Goal: Transaction & Acquisition: Subscribe to service/newsletter

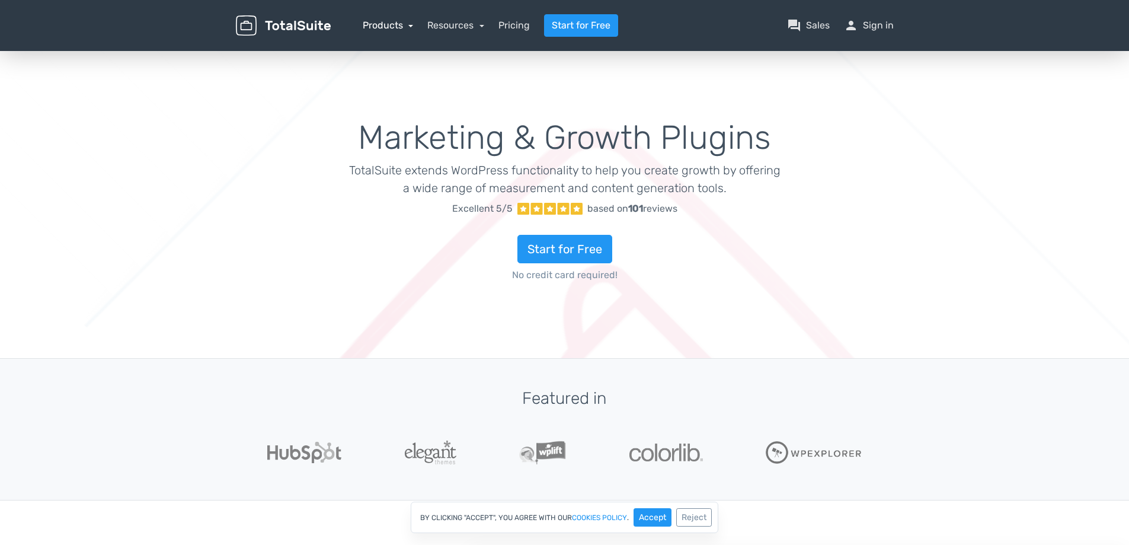
click at [369, 28] on link "Products" at bounding box center [388, 25] width 51 height 11
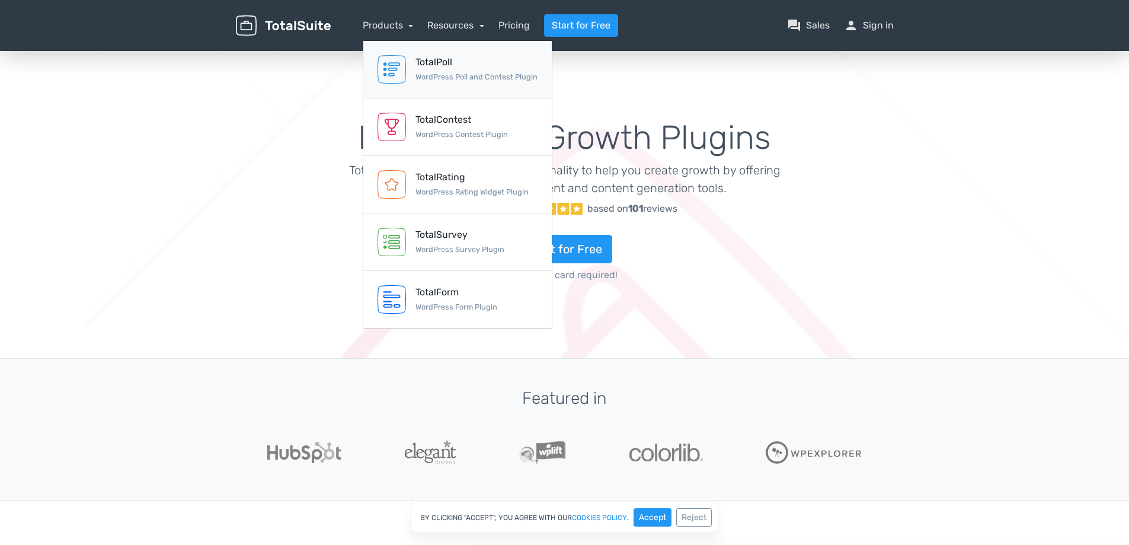
click at [431, 66] on div "TotalPoll" at bounding box center [476, 62] width 122 height 14
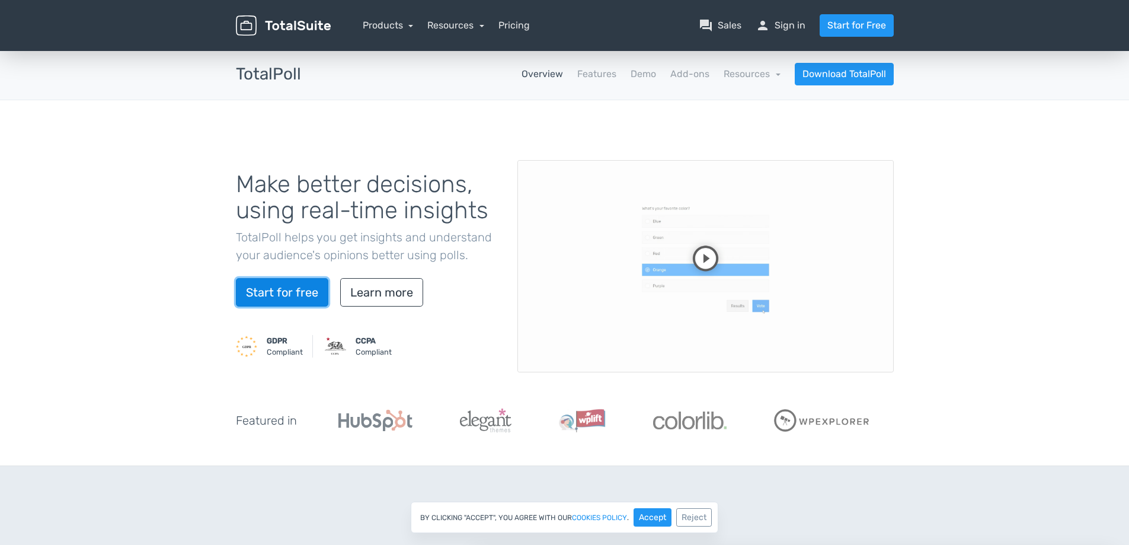
click at [277, 291] on link "Start for free" at bounding box center [282, 292] width 92 height 28
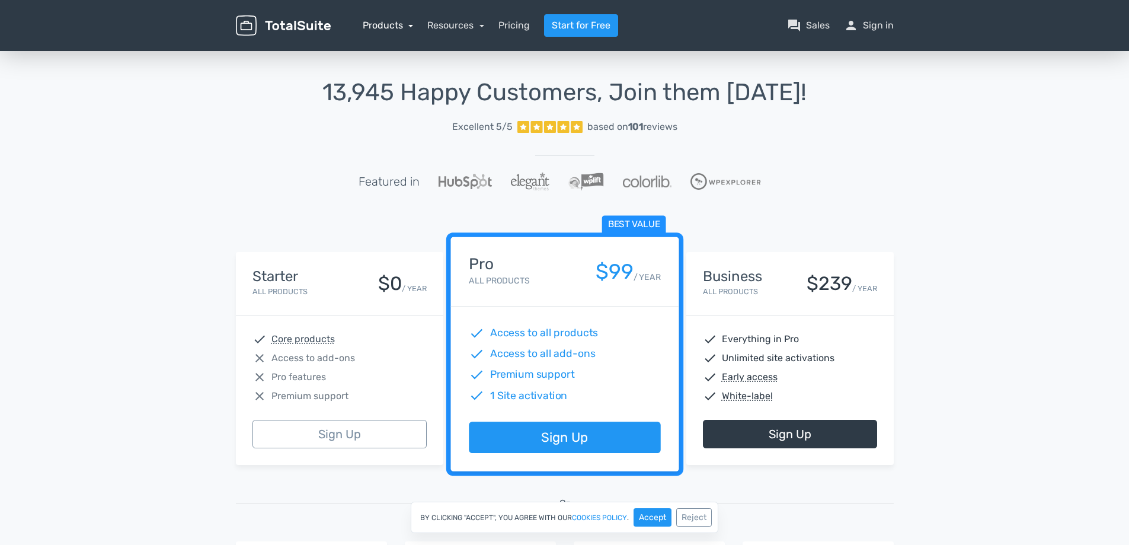
click at [382, 27] on link "Products" at bounding box center [388, 25] width 51 height 11
